Goal: Task Accomplishment & Management: Use online tool/utility

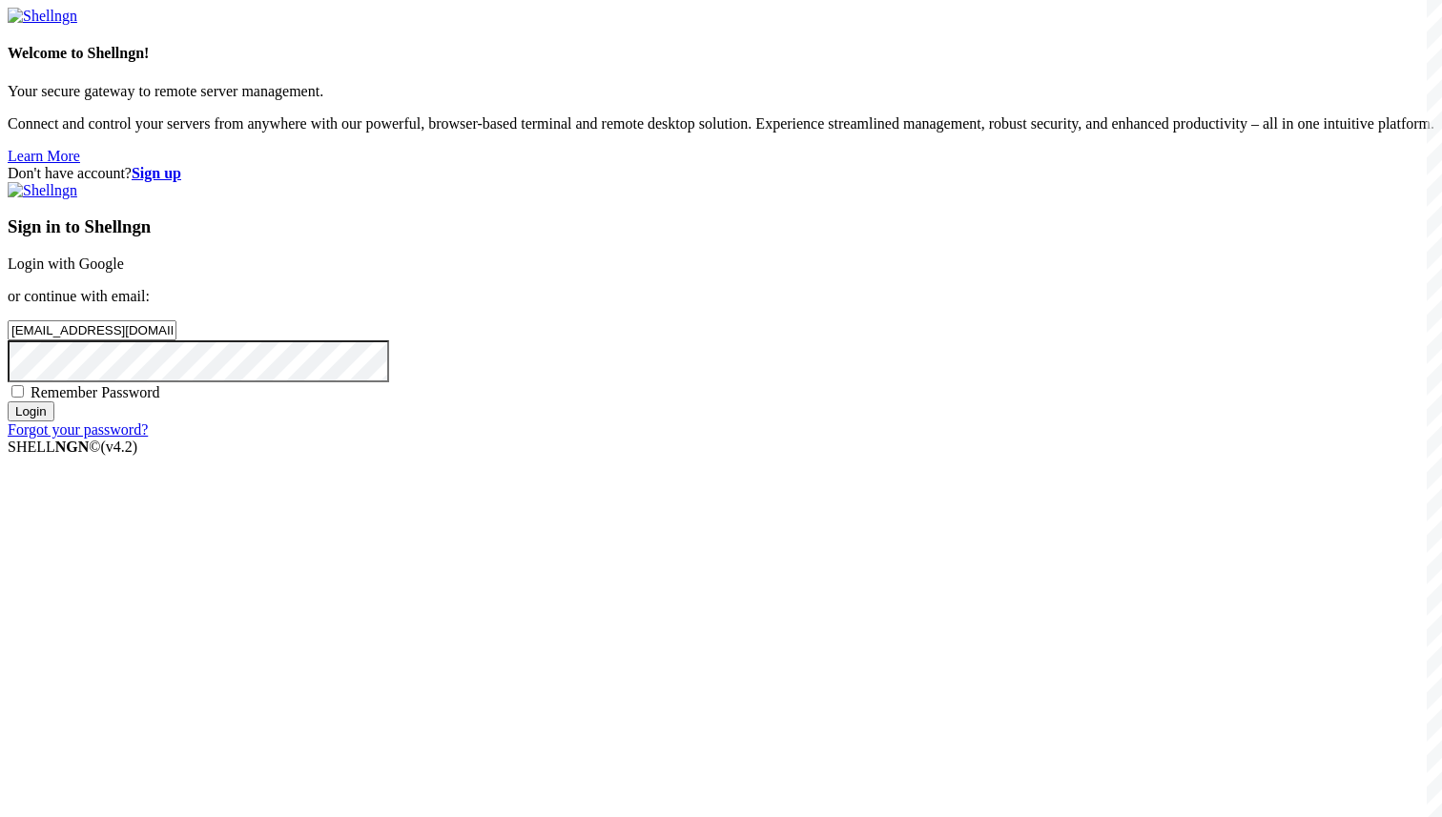
click at [746, 402] on div "Remember Password" at bounding box center [721, 391] width 1427 height 19
click at [160, 401] on span "Remember Password" at bounding box center [96, 392] width 130 height 16
click at [24, 398] on input "Remember Password" at bounding box center [17, 391] width 12 height 12
checkbox input "true"
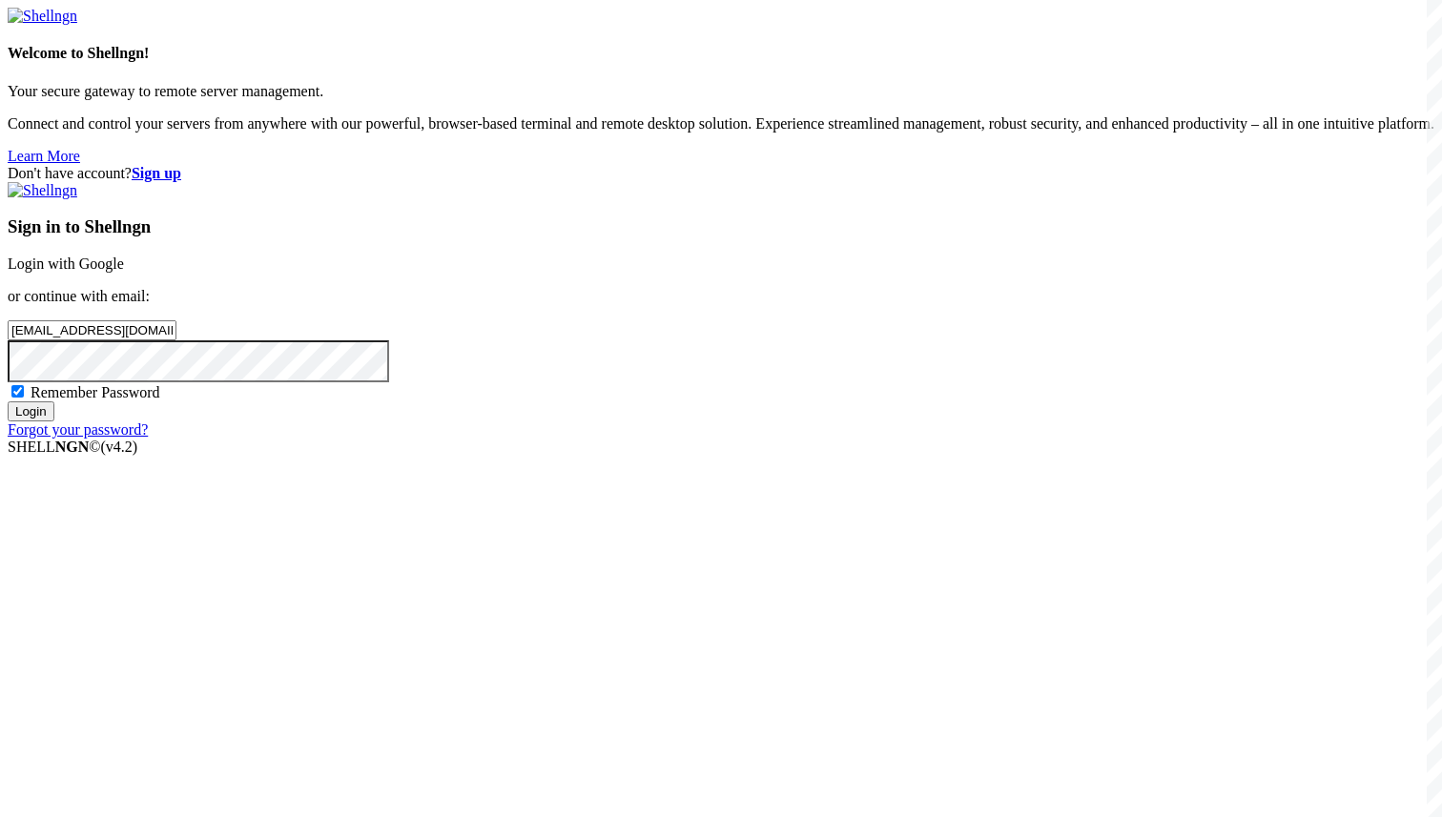
click at [54, 422] on input "Login" at bounding box center [31, 412] width 47 height 20
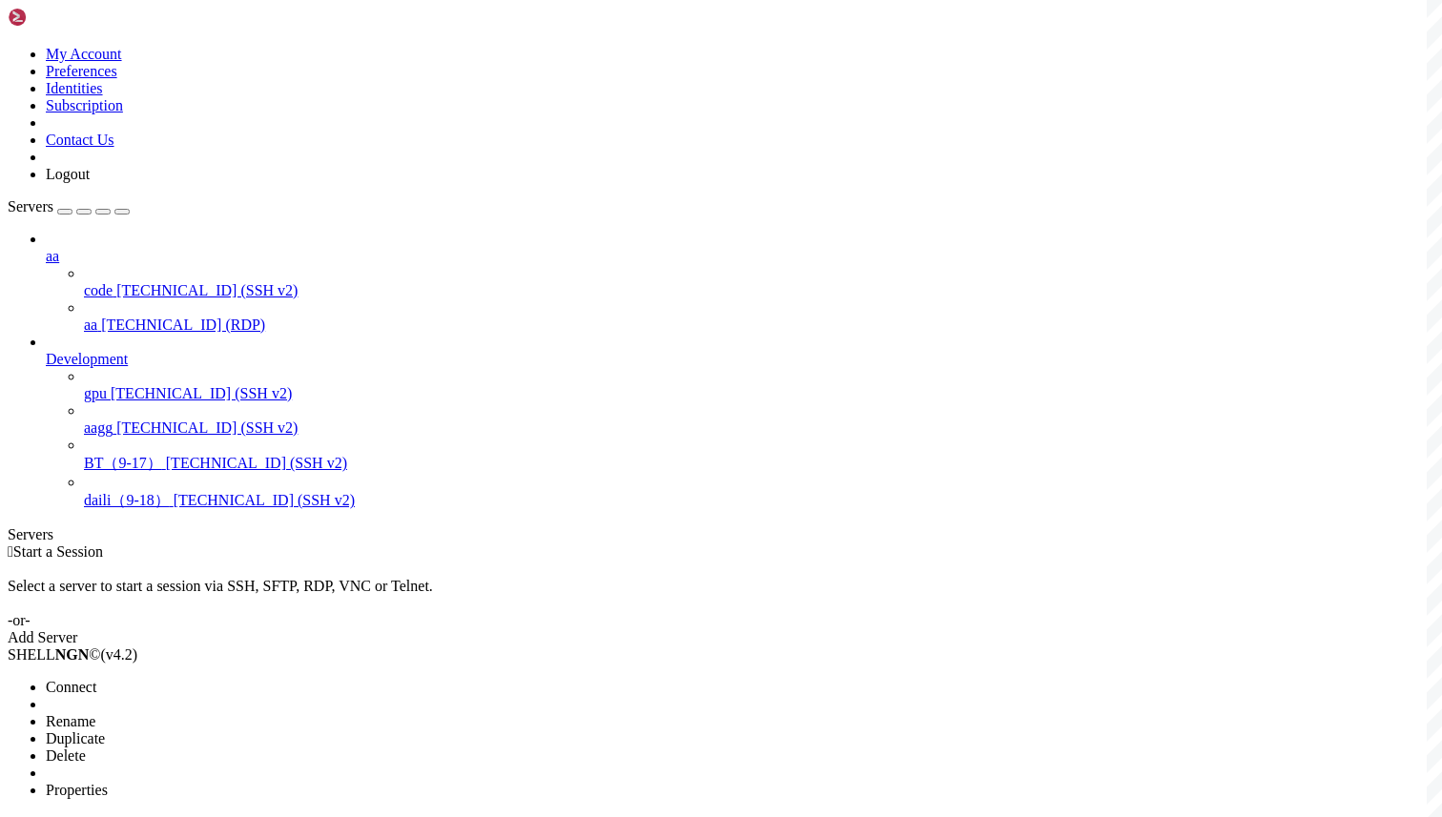
click at [198, 679] on li "Connect" at bounding box center [133, 687] width 174 height 17
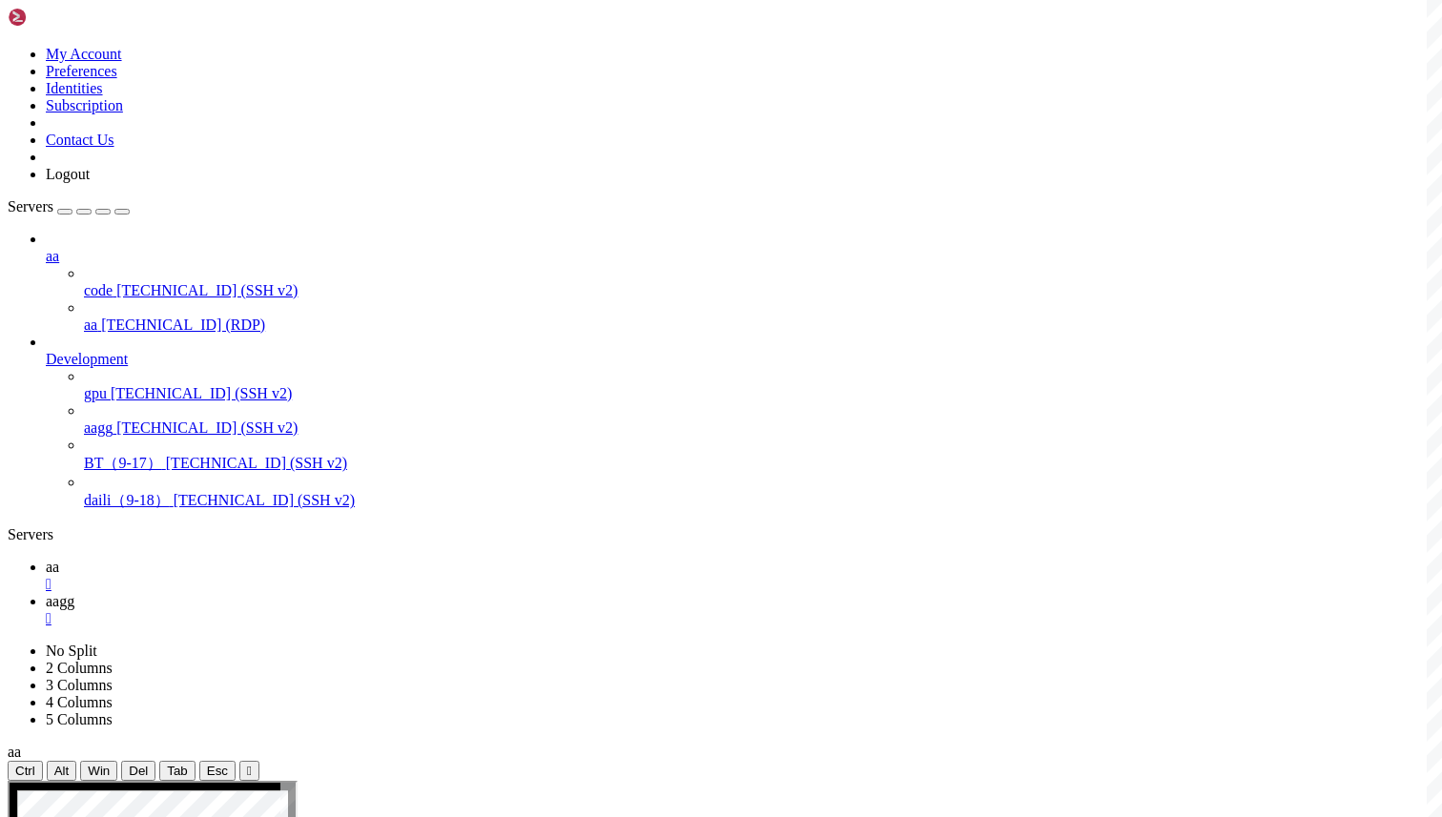
click at [46, 559] on icon at bounding box center [46, 567] width 0 height 16
click at [74, 593] on span "aagg" at bounding box center [60, 601] width 29 height 16
click at [273, 559] on link "aa " at bounding box center [740, 576] width 1389 height 34
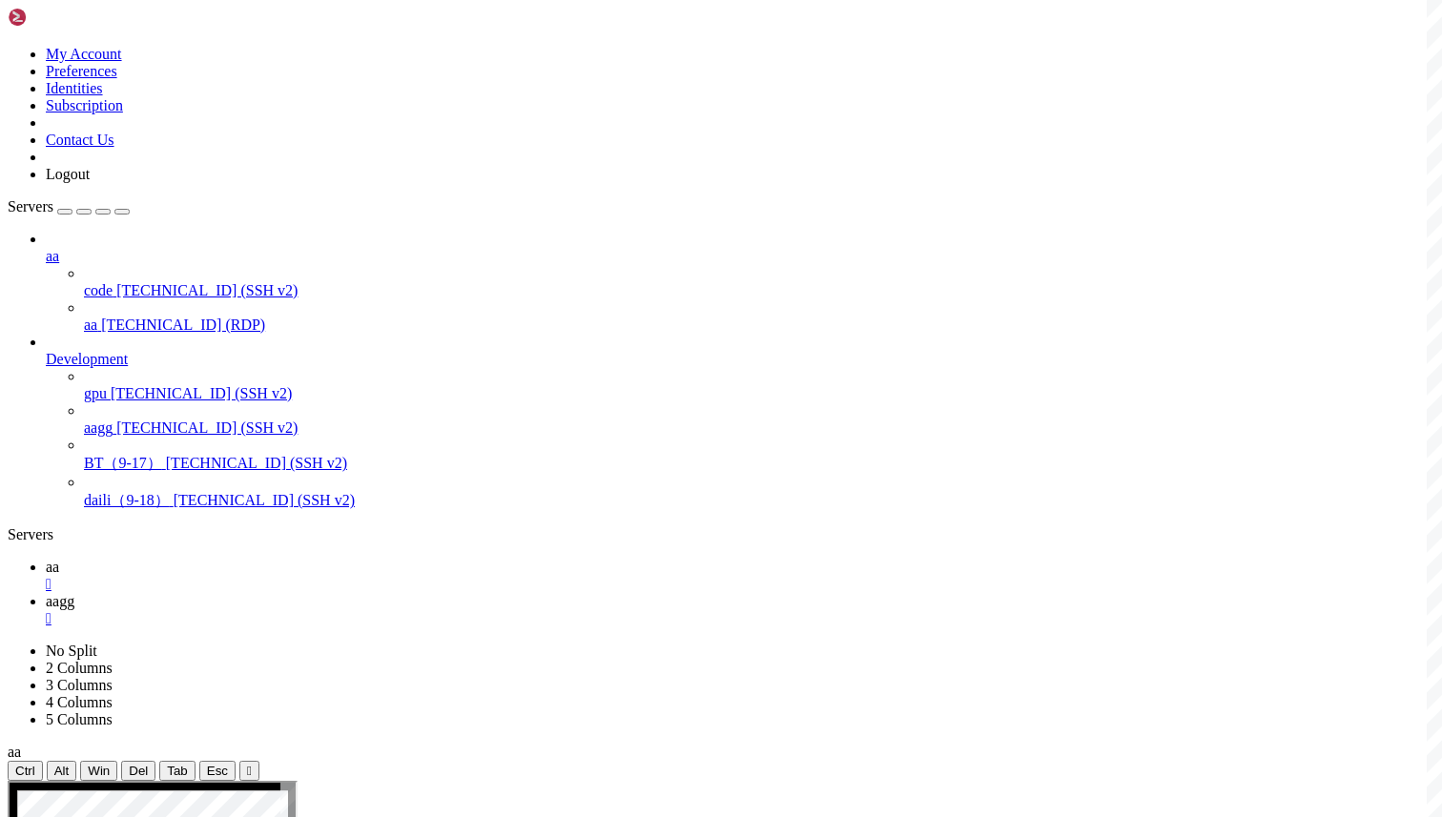
click at [402, 610] on div "" at bounding box center [740, 618] width 1389 height 17
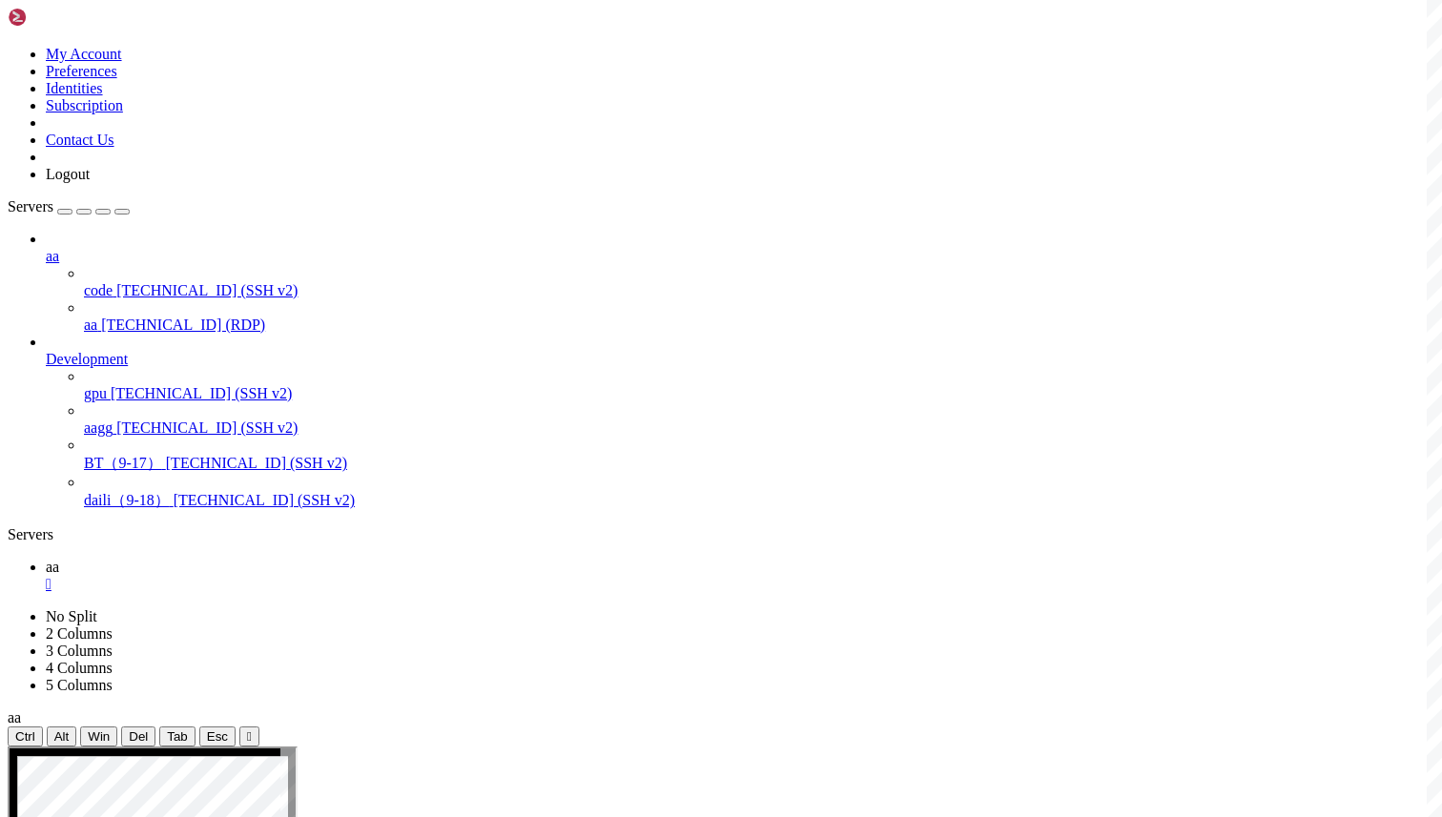
click at [308, 576] on div "" at bounding box center [740, 584] width 1389 height 17
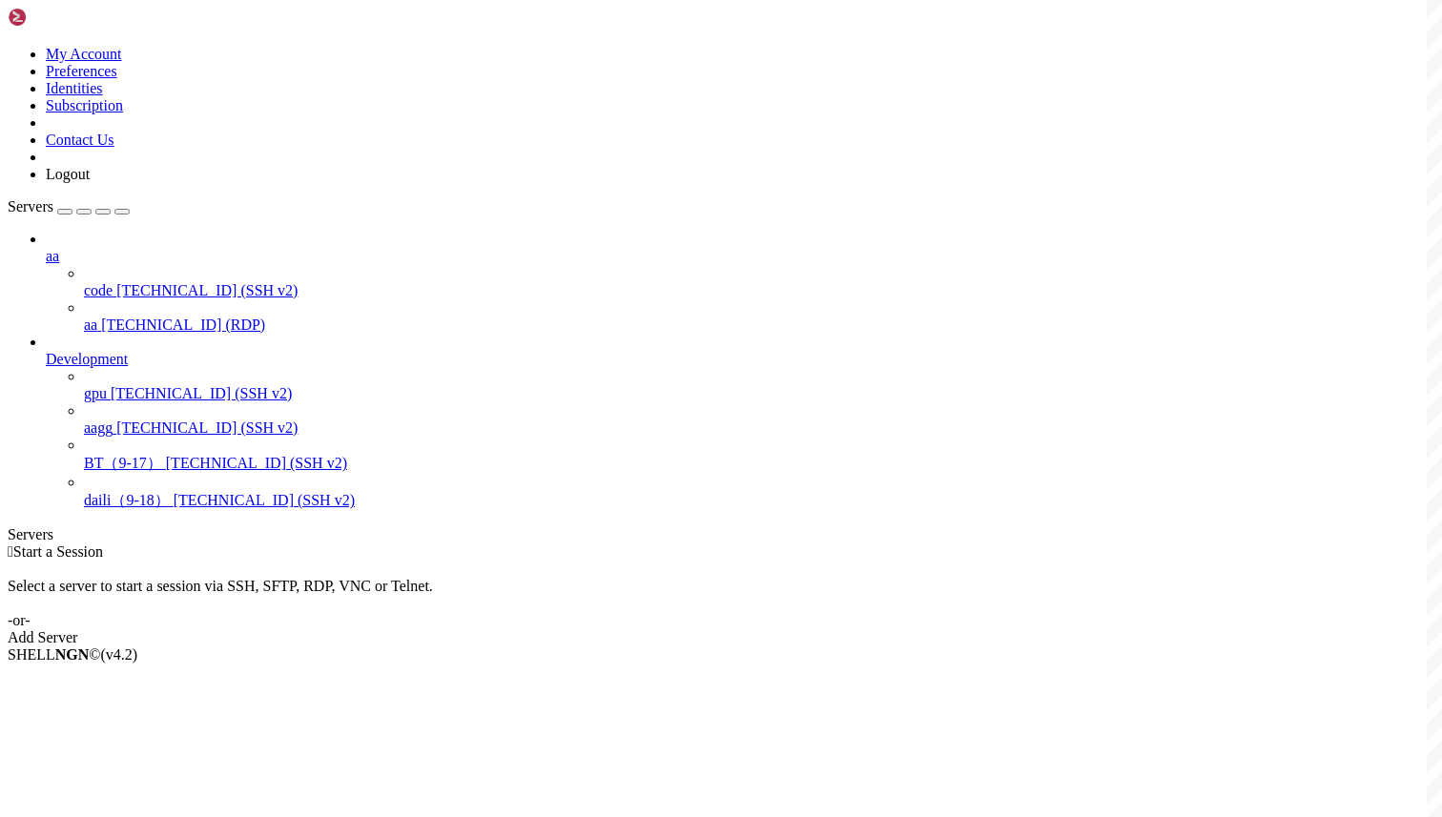
click at [491, 544] on div " Start a Session" at bounding box center [721, 552] width 1427 height 17
click at [201, 679] on li "Connect" at bounding box center [133, 687] width 174 height 17
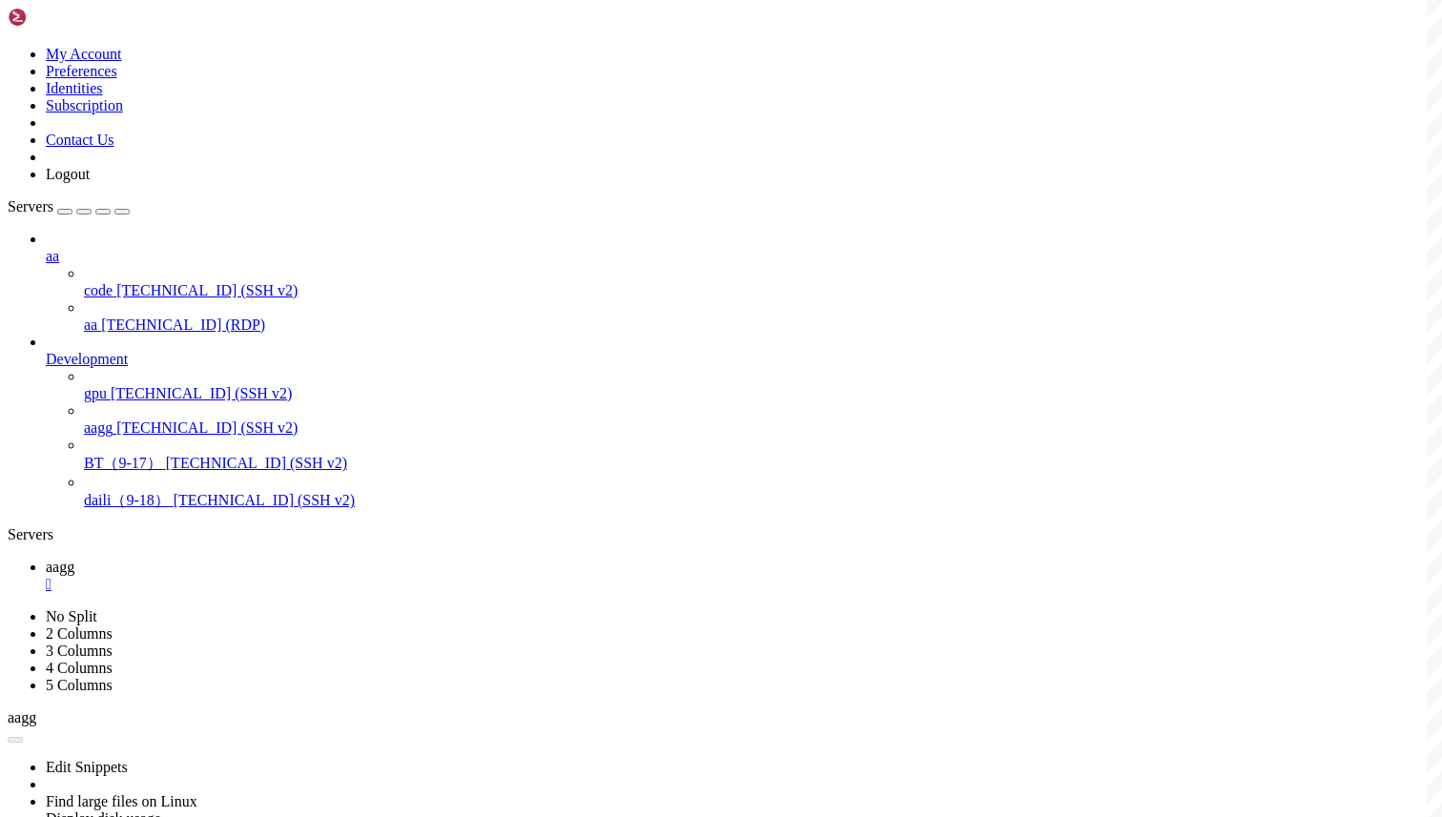
scroll to position [0, 0]
type input "/root"
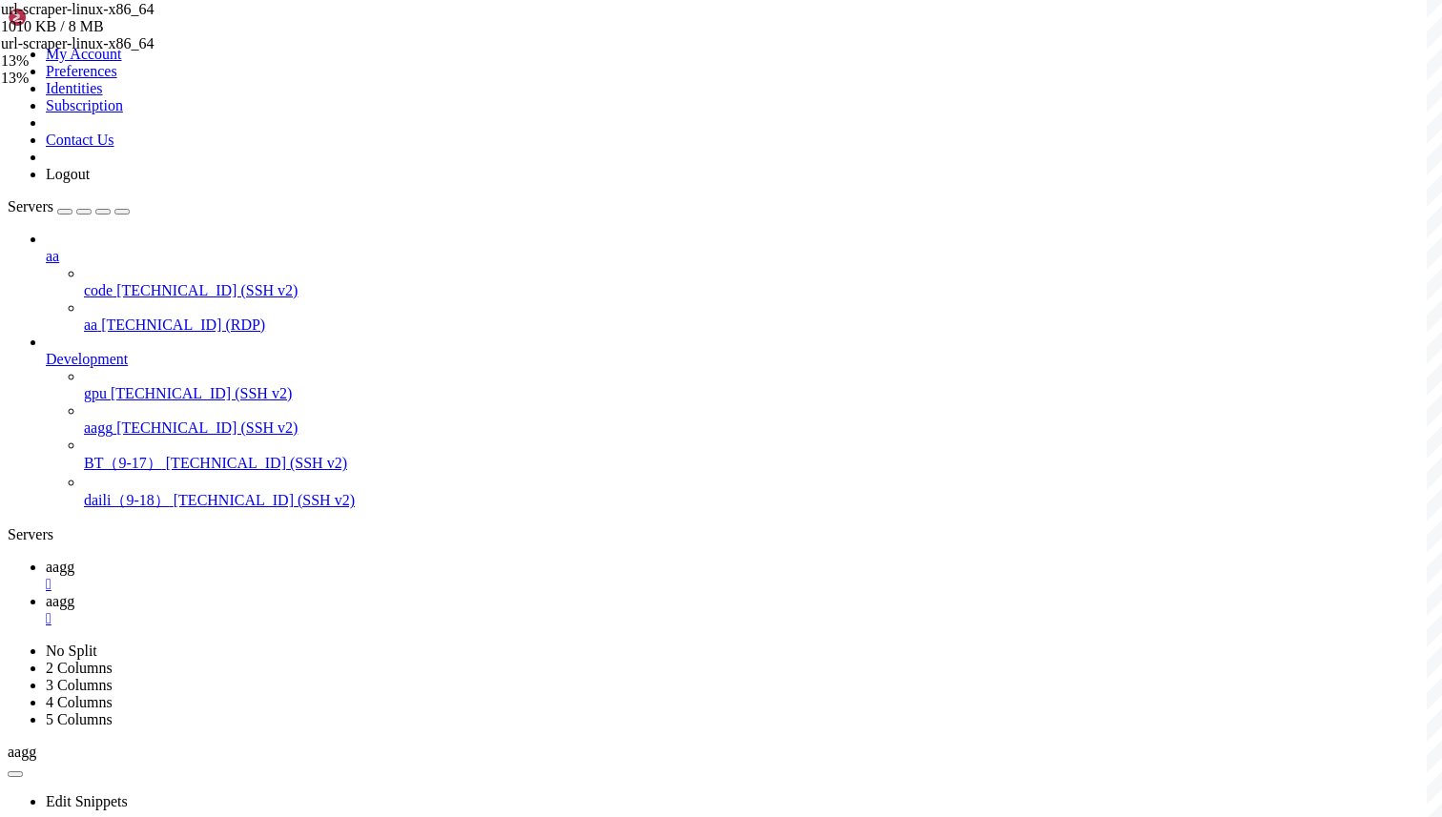
click at [74, 559] on span "aagg" at bounding box center [60, 567] width 29 height 16
click at [46, 593] on icon at bounding box center [46, 601] width 0 height 16
click at [74, 559] on span "aagg" at bounding box center [60, 567] width 29 height 16
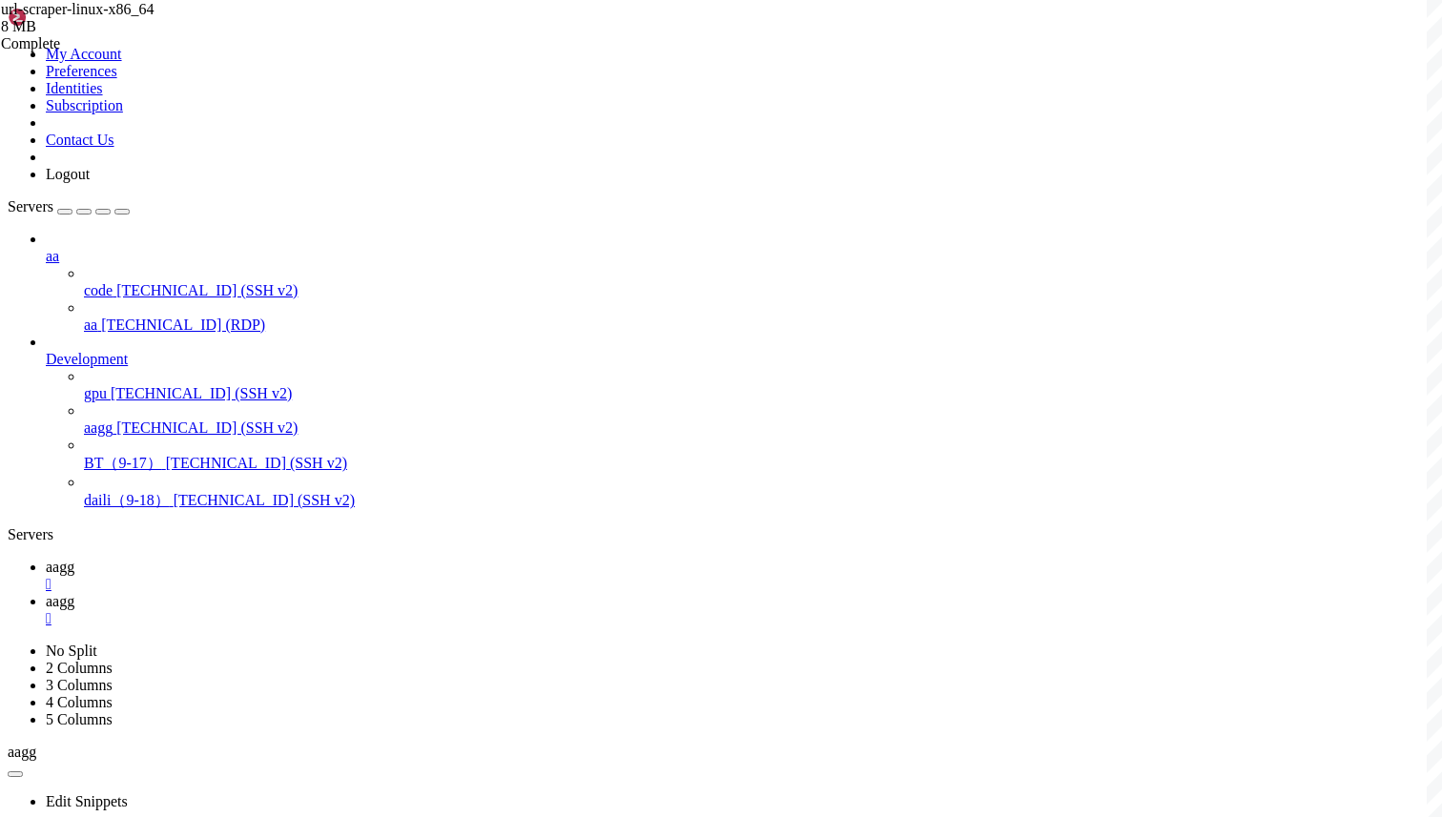
scroll to position [851, 0]
drag, startPoint x: 191, startPoint y: 1124, endPoint x: 359, endPoint y: 1126, distance: 167.9
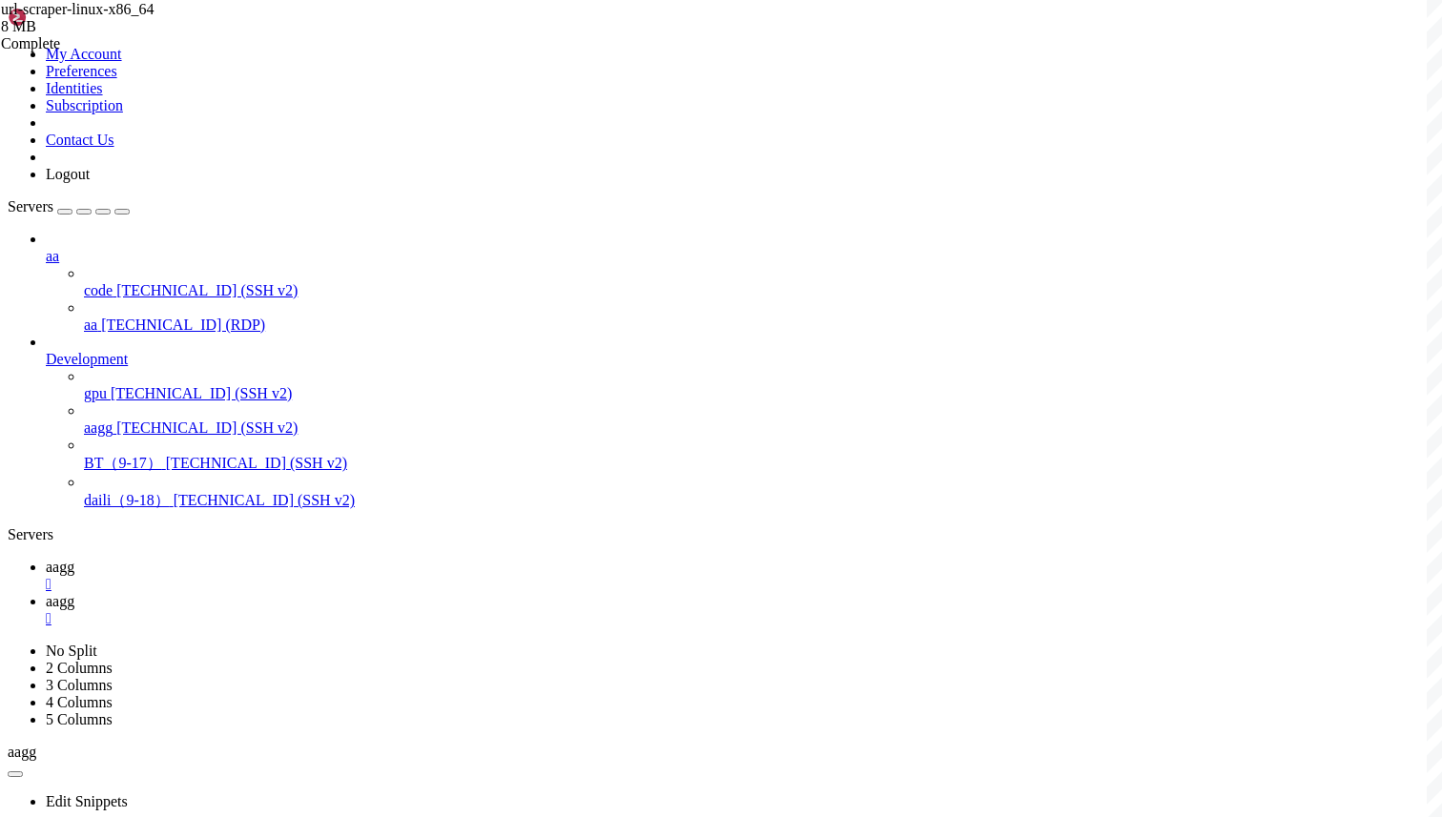
scroll to position [14372, 0]
drag, startPoint x: 58, startPoint y: 1250, endPoint x: 130, endPoint y: 1250, distance: 71.5
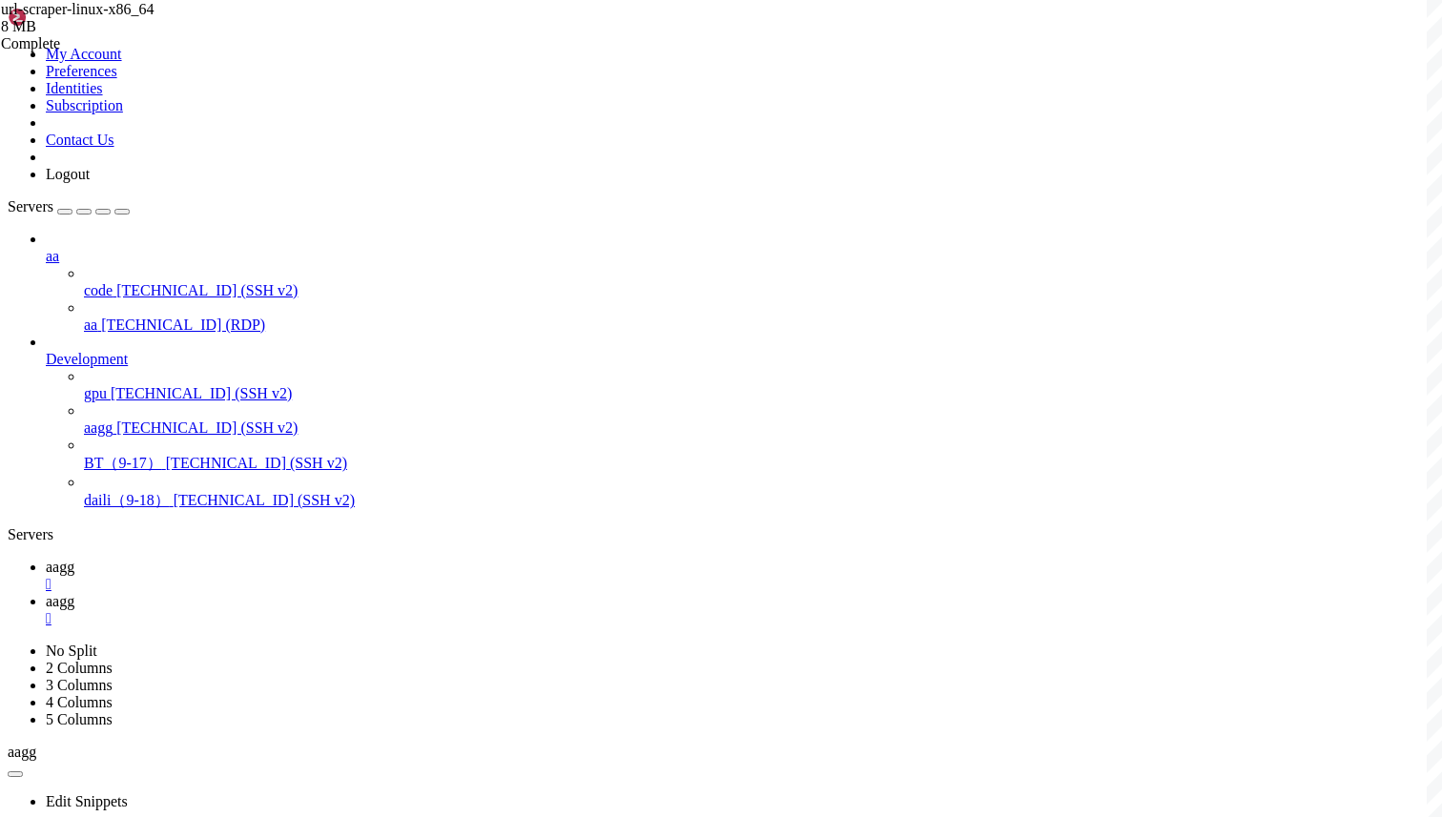
click at [74, 593] on span "aagg" at bounding box center [60, 601] width 29 height 16
